Goal: Navigation & Orientation: Find specific page/section

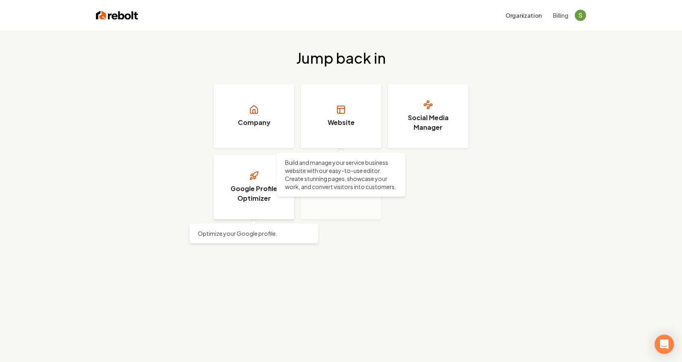
click at [264, 172] on link "Google Profile Optimizer" at bounding box center [254, 187] width 81 height 65
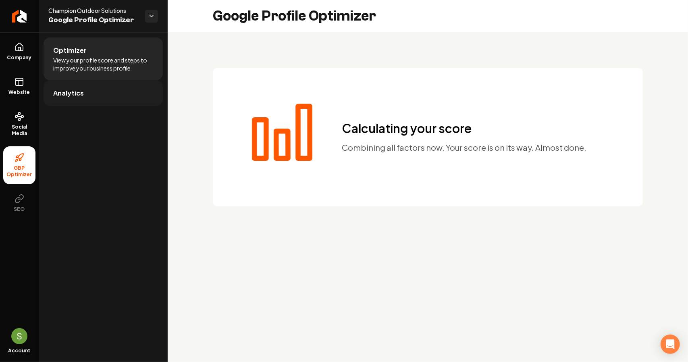
click at [105, 92] on link "Analytics" at bounding box center [103, 93] width 119 height 26
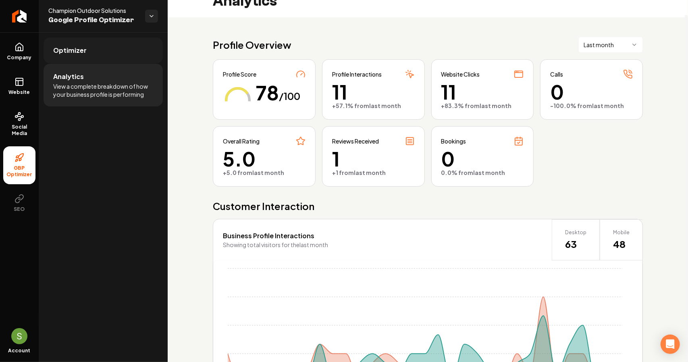
click at [75, 52] on span "Optimizer" at bounding box center [69, 51] width 33 height 10
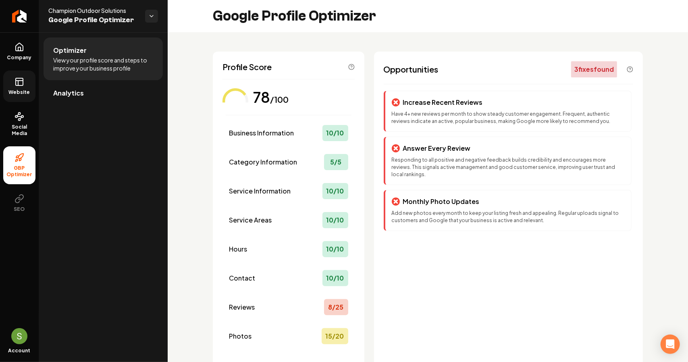
click at [17, 85] on rect at bounding box center [19, 81] width 7 height 7
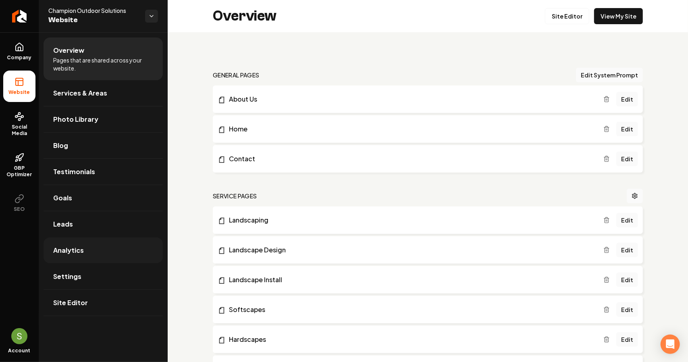
click at [73, 246] on span "Analytics" at bounding box center [68, 251] width 31 height 10
